Goal: Browse casually

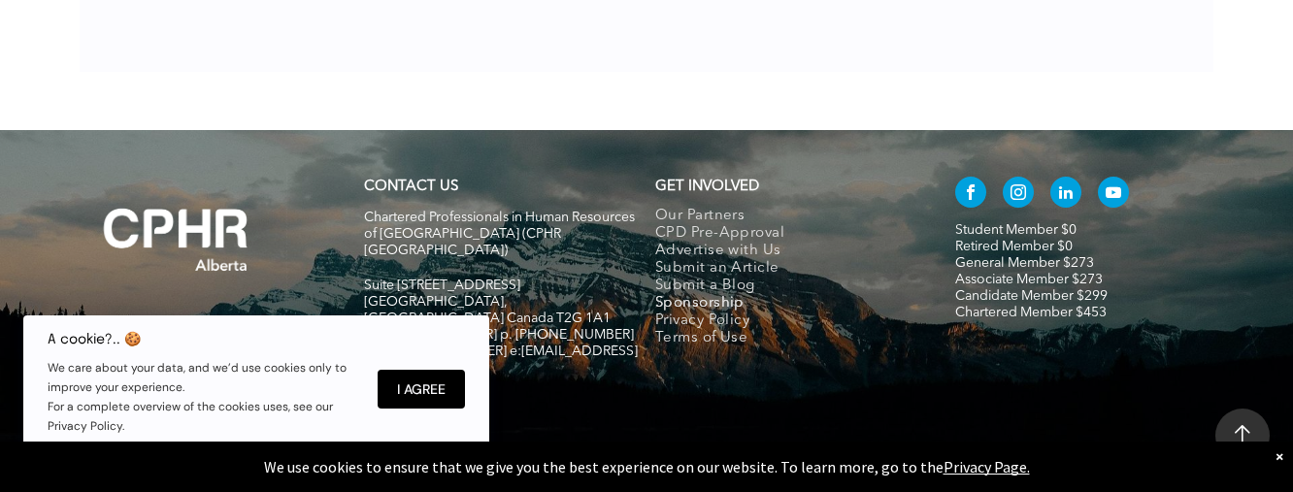
scroll to position [1026, 0]
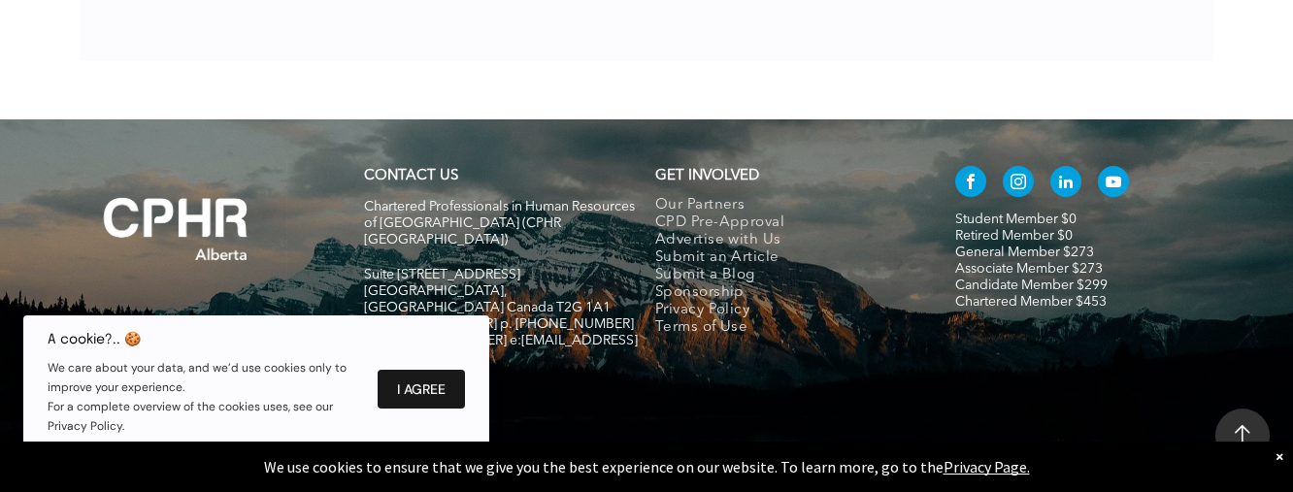
click at [395, 396] on button "I Agree" at bounding box center [420, 389] width 87 height 39
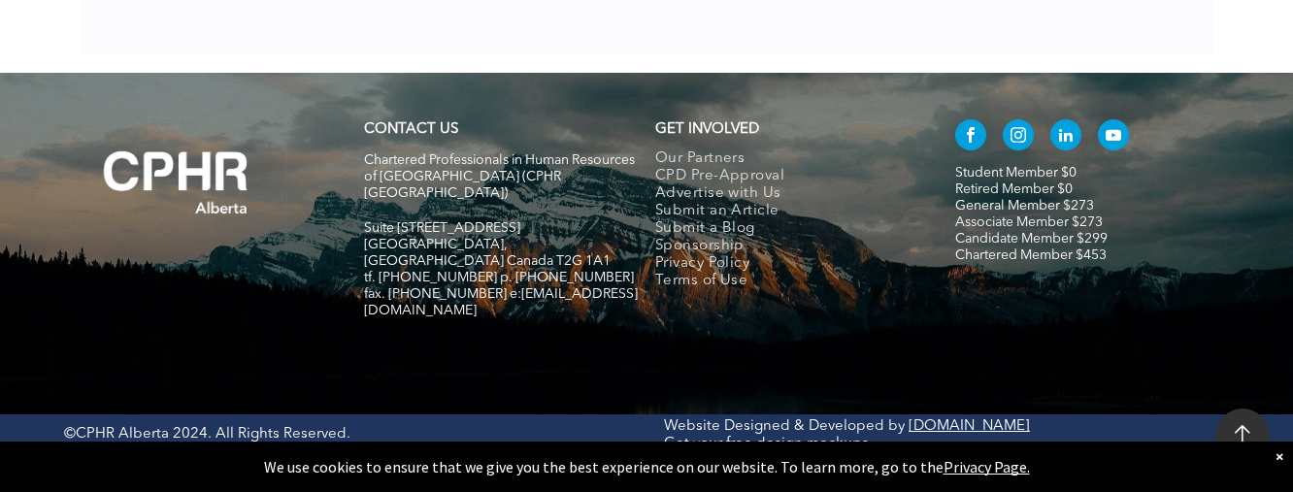
scroll to position [2274, 0]
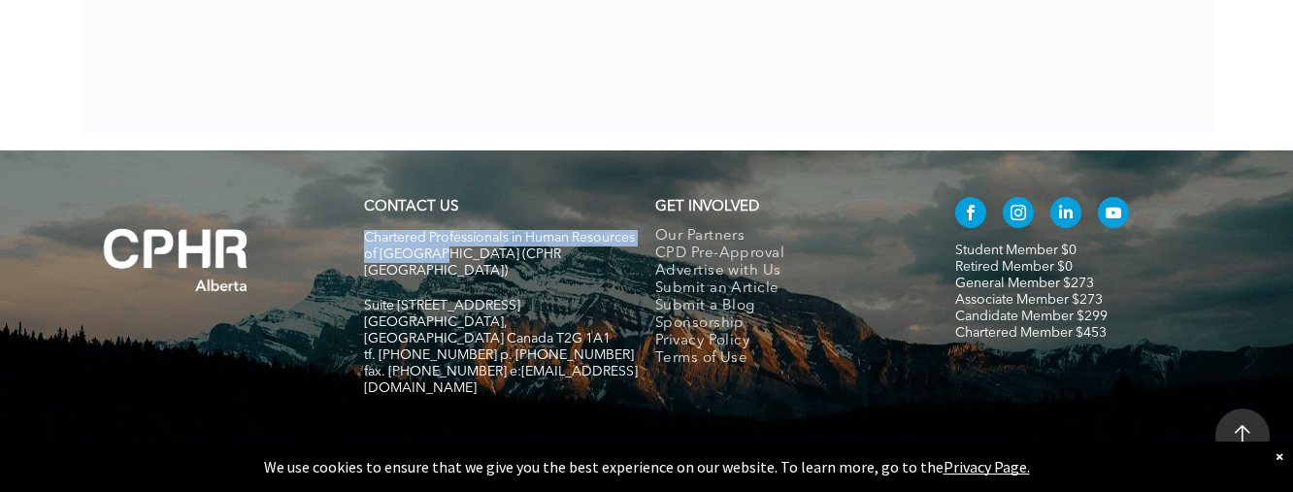
drag, startPoint x: 366, startPoint y: 200, endPoint x: 489, endPoint y: 222, distance: 125.2
click at [492, 231] on span "Chartered Professionals in Human Resources of [GEOGRAPHIC_DATA] (CPHR [GEOGRAPH…" at bounding box center [499, 254] width 271 height 47
click at [1279, 456] on div "×" at bounding box center [1279, 455] width 8 height 19
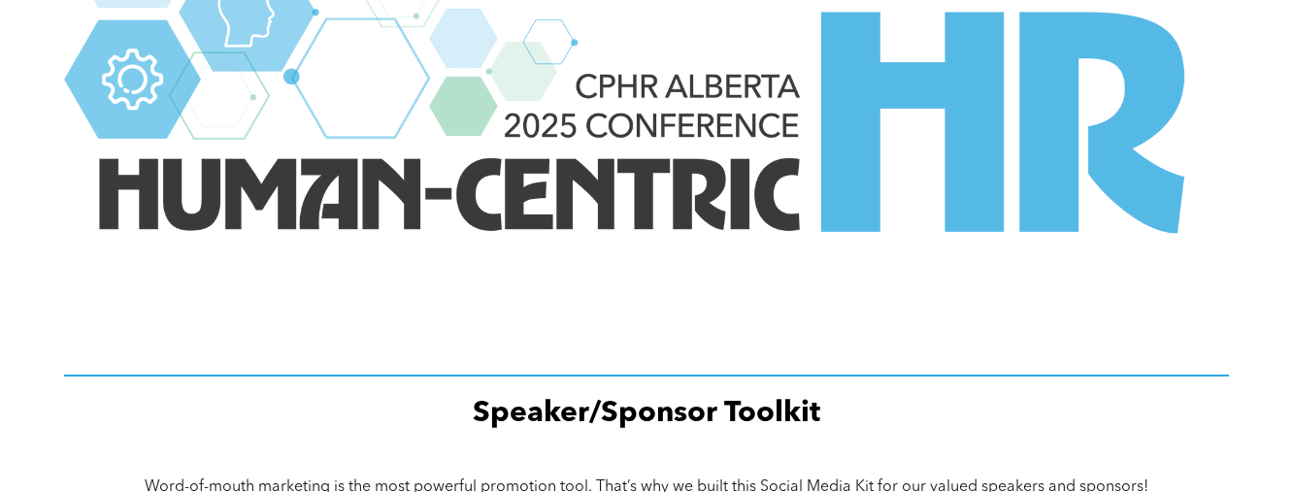
scroll to position [2550, 0]
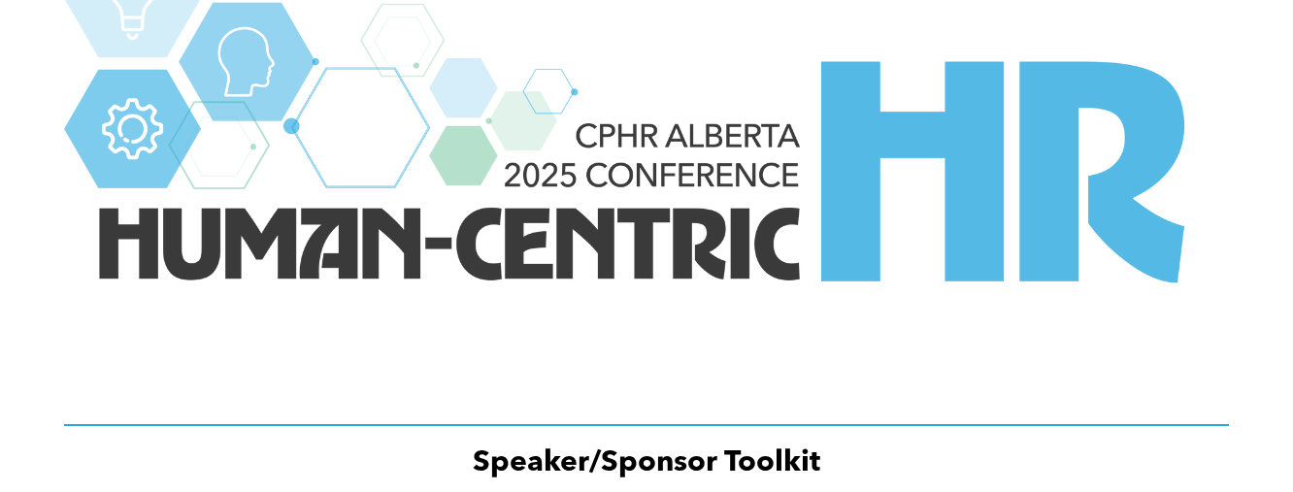
click at [679, 187] on img at bounding box center [646, 176] width 1164 height 475
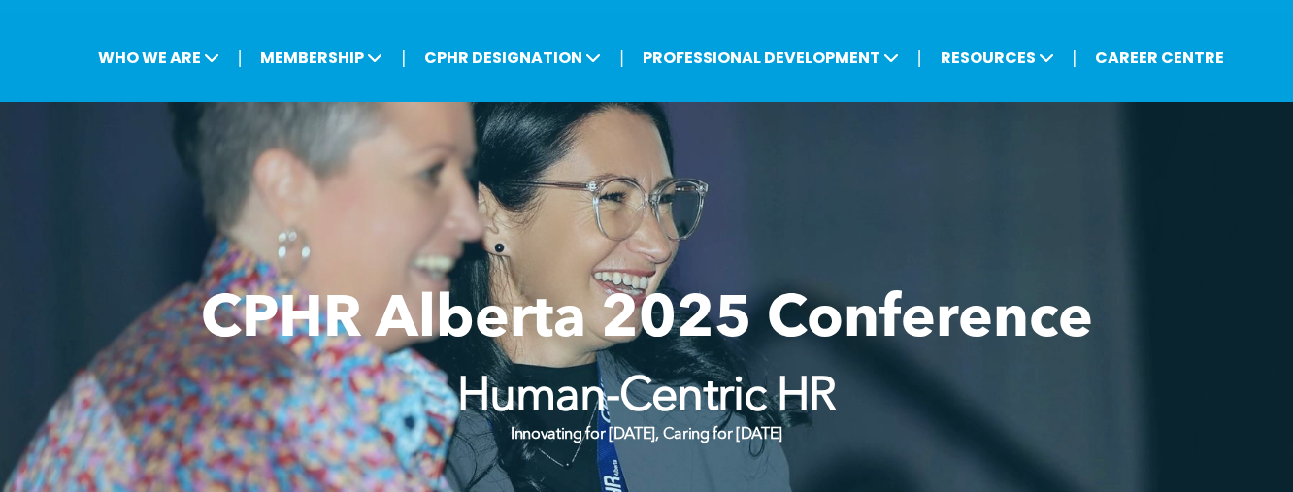
scroll to position [194, 0]
